Goal: Check status: Check status

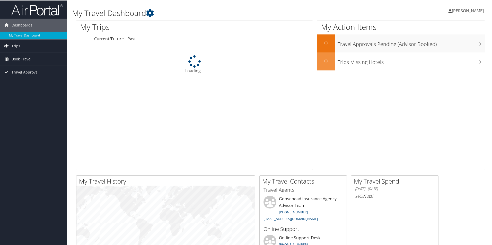
click at [35, 44] on link "Trips" at bounding box center [33, 45] width 67 height 13
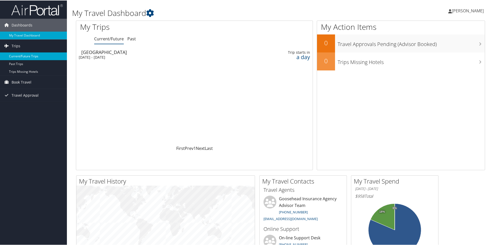
click at [24, 57] on link "Current/Future Trips" at bounding box center [33, 56] width 67 height 8
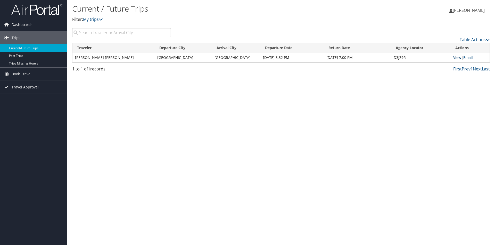
click at [458, 58] on link "View" at bounding box center [457, 57] width 8 height 5
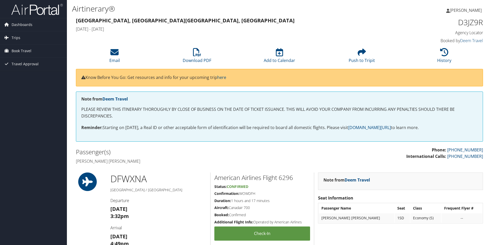
scroll to position [103, 0]
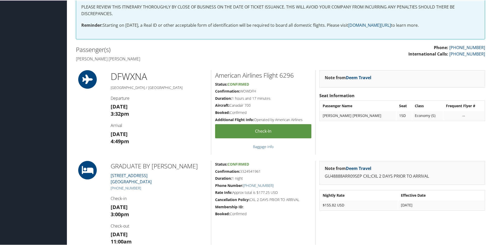
drag, startPoint x: 283, startPoint y: 97, endPoint x: 201, endPoint y: 98, distance: 81.4
click at [201, 98] on div "DFW XNA [GEOGRAPHIC_DATA] / [GEOGRAPHIC_DATA] Departure [DATE] 3:32pm Arrival […" at bounding box center [280, 112] width 417 height 84
click at [292, 92] on h5 "Confirmation: WOWDFH" at bounding box center [263, 90] width 96 height 5
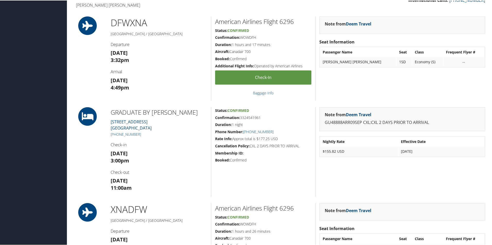
scroll to position [129, 0]
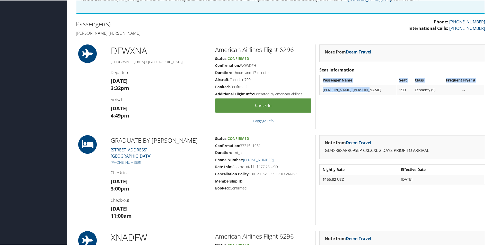
drag, startPoint x: 372, startPoint y: 88, endPoint x: 316, endPoint y: 88, distance: 56.2
click at [316, 88] on div "Note from Deem Travel Seat Information Passenger Name Seat Class Frequent Flyer…" at bounding box center [403, 86] width 174 height 84
click at [415, 85] on td "Economy (S)" at bounding box center [428, 89] width 31 height 9
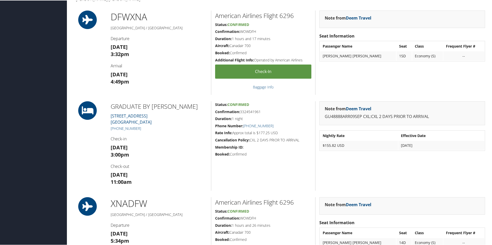
scroll to position [155, 0]
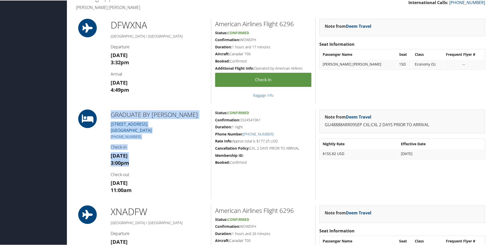
drag, startPoint x: 147, startPoint y: 164, endPoint x: 88, endPoint y: 158, distance: 59.5
click at [88, 158] on div "GRADUATE BY HILTON [STREET_ADDRESS] [PHONE_NUMBER] Check-in [DATE] 3:00pm Check…" at bounding box center [280, 154] width 417 height 90
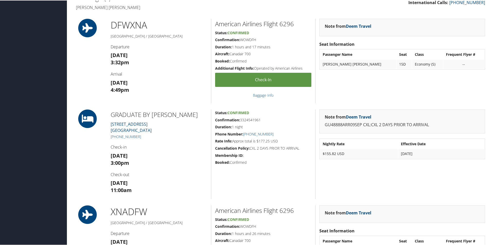
click at [157, 167] on div "GRADUATE BY HILTON [STREET_ADDRESS] [PHONE_NUMBER] Check-in [DATE] 3:00pm Check…" at bounding box center [159, 154] width 104 height 90
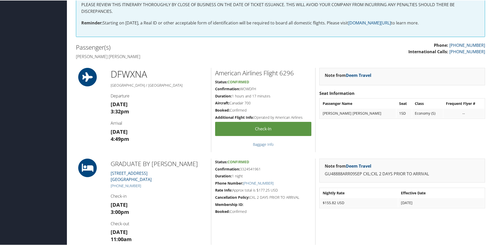
scroll to position [103, 0]
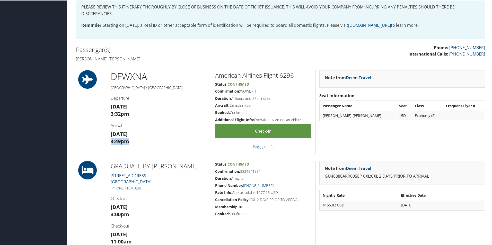
drag, startPoint x: 131, startPoint y: 144, endPoint x: 108, endPoint y: 143, distance: 23.2
click at [108, 143] on div "DFW XNA [GEOGRAPHIC_DATA] / [GEOGRAPHIC_DATA] Departure [DATE] 3:32pm Arrival […" at bounding box center [159, 112] width 104 height 84
click at [148, 146] on div "DFW XNA [GEOGRAPHIC_DATA] / [GEOGRAPHIC_DATA] Departure [DATE] 3:32pm Arrival […" at bounding box center [159, 112] width 104 height 84
click at [107, 141] on div "DFW XNA [GEOGRAPHIC_DATA] / [GEOGRAPHIC_DATA] Departure [DATE] 3:32pm Arrival […" at bounding box center [159, 112] width 104 height 84
click at [160, 144] on h3 "[DATE] 4:49pm" at bounding box center [159, 137] width 97 height 14
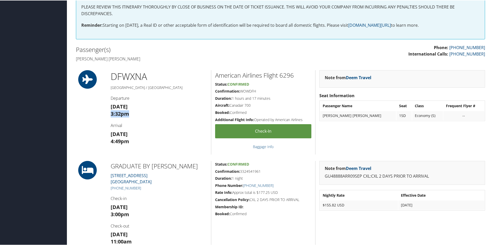
drag, startPoint x: 115, startPoint y: 115, endPoint x: 94, endPoint y: 117, distance: 21.0
click at [94, 117] on div "DFW XNA [GEOGRAPHIC_DATA] / [GEOGRAPHIC_DATA] Departure [DATE] 3:32pm Arrival […" at bounding box center [280, 112] width 417 height 84
click at [149, 120] on div "DFW XNA [GEOGRAPHIC_DATA] / [GEOGRAPHIC_DATA] Departure [DATE] 3:32pm Arrival […" at bounding box center [159, 112] width 104 height 84
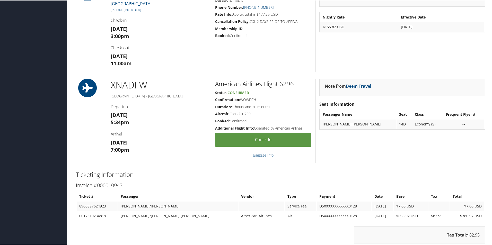
scroll to position [283, 0]
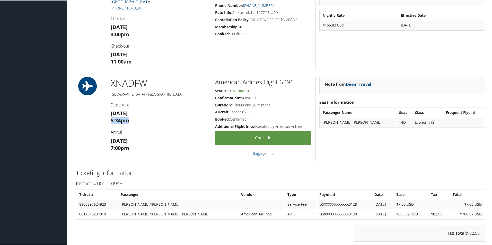
drag, startPoint x: 128, startPoint y: 120, endPoint x: 90, endPoint y: 120, distance: 37.9
click at [90, 120] on div "XNA DFW [GEOGRAPHIC_DATA] / [GEOGRAPHIC_DATA] Departure [DATE] 5:34pm Arrival […" at bounding box center [280, 119] width 417 height 84
click at [159, 127] on div "XNA DFW [GEOGRAPHIC_DATA] / [GEOGRAPHIC_DATA] Departure [DATE] 5:34pm Arrival […" at bounding box center [159, 119] width 104 height 84
drag, startPoint x: 145, startPoint y: 150, endPoint x: 91, endPoint y: 145, distance: 53.8
click at [91, 145] on div "XNA DFW [GEOGRAPHIC_DATA] / [GEOGRAPHIC_DATA] Departure [DATE] 5:34pm Arrival […" at bounding box center [280, 119] width 417 height 84
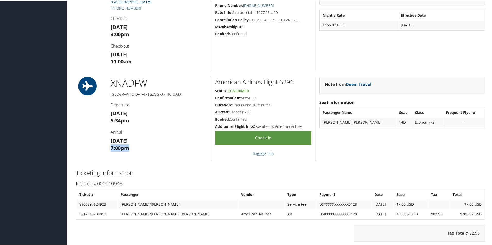
click at [151, 145] on h3 "[DATE] 7:00pm" at bounding box center [159, 144] width 97 height 14
drag, startPoint x: 144, startPoint y: 125, endPoint x: 98, endPoint y: 125, distance: 46.4
click at [98, 125] on div "XNA DFW [GEOGRAPHIC_DATA] / [GEOGRAPHIC_DATA] Departure [DATE] 5:34pm Arrival […" at bounding box center [280, 119] width 417 height 84
click at [149, 126] on div "XNA DFW [GEOGRAPHIC_DATA] / [GEOGRAPHIC_DATA] Departure [DATE] 5:34pm Arrival […" at bounding box center [159, 119] width 104 height 84
drag, startPoint x: 114, startPoint y: 121, endPoint x: 122, endPoint y: 122, distance: 7.8
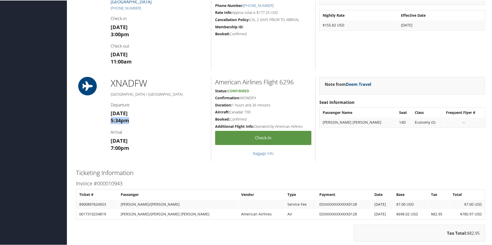
click at [98, 121] on div "XNA DFW [GEOGRAPHIC_DATA] / [GEOGRAPHIC_DATA] Departure [DATE] 5:34pm Arrival […" at bounding box center [280, 119] width 417 height 84
click at [157, 122] on h3 "[DATE] 5:34pm" at bounding box center [159, 116] width 97 height 14
drag, startPoint x: 132, startPoint y: 119, endPoint x: 139, endPoint y: 129, distance: 12.0
click at [104, 119] on div "XNA DFW [GEOGRAPHIC_DATA] / [GEOGRAPHIC_DATA] Departure [DATE] 5:34pm Arrival […" at bounding box center [280, 119] width 417 height 84
click at [147, 129] on h4 "Arrival" at bounding box center [159, 132] width 97 height 6
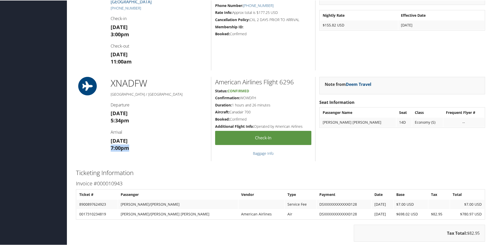
drag, startPoint x: 109, startPoint y: 147, endPoint x: 98, endPoint y: 147, distance: 11.1
click at [98, 147] on div "XNA DFW [GEOGRAPHIC_DATA] / [GEOGRAPHIC_DATA] Departure [DATE] 5:34pm Arrival […" at bounding box center [280, 119] width 417 height 84
click at [148, 147] on h3 "[DATE] 7:00pm" at bounding box center [159, 144] width 97 height 14
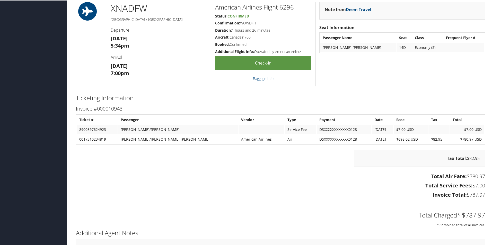
scroll to position [361, 0]
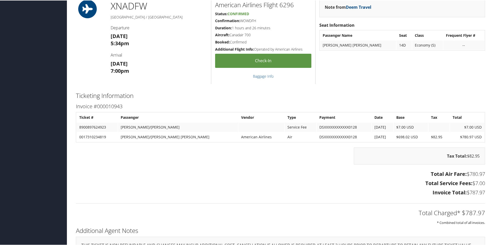
drag, startPoint x: 404, startPoint y: 137, endPoint x: 380, endPoint y: 138, distance: 23.4
click at [376, 137] on tr "0017310234819 [PERSON_NAME]/[PERSON_NAME] [PERSON_NAME] American Airlines Air D…" at bounding box center [281, 136] width 408 height 9
click at [407, 138] on td "$698.02 USD" at bounding box center [411, 136] width 34 height 9
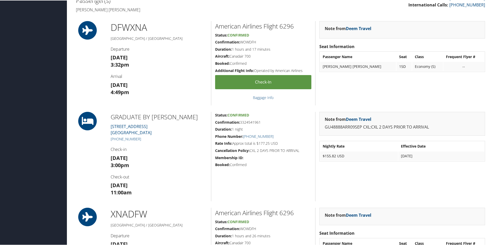
scroll to position [101, 0]
